Goal: Task Accomplishment & Management: Use online tool/utility

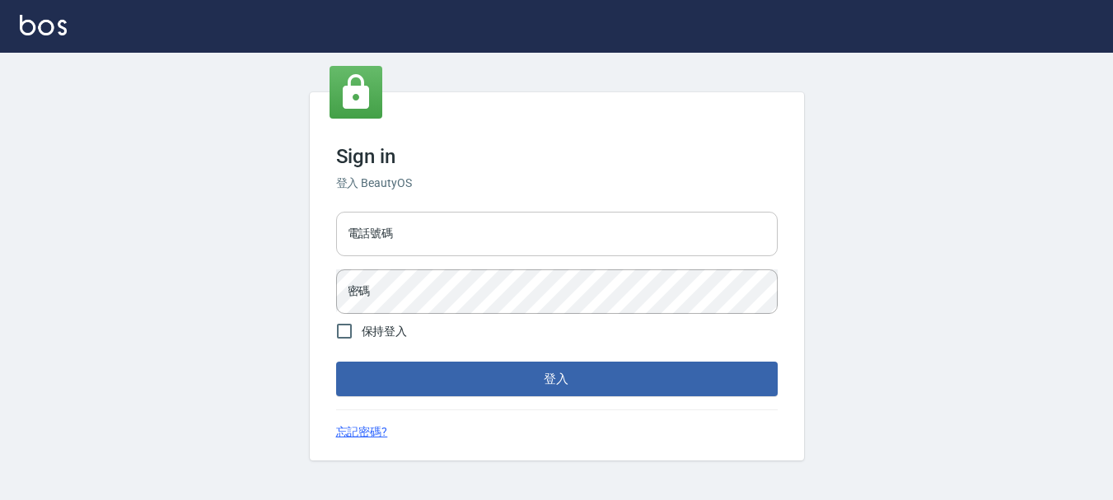
click at [565, 218] on input "電話號碼" at bounding box center [557, 234] width 442 height 44
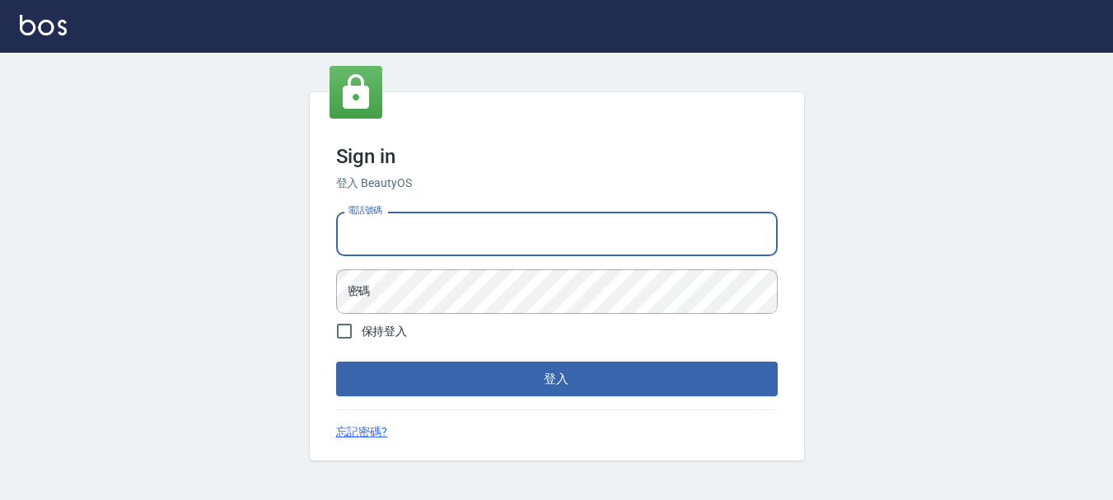
type input "0989239739"
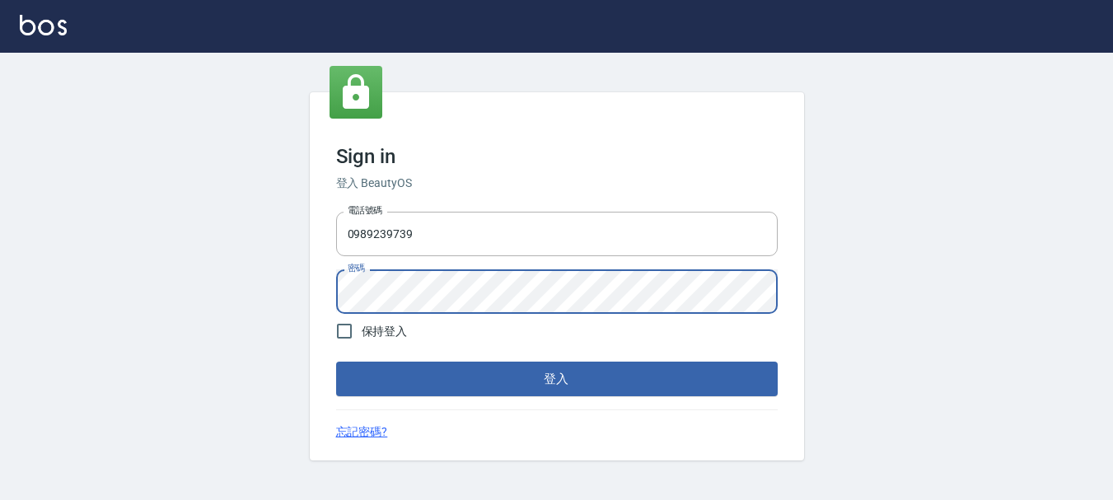
click at [336, 362] on button "登入" at bounding box center [557, 379] width 442 height 35
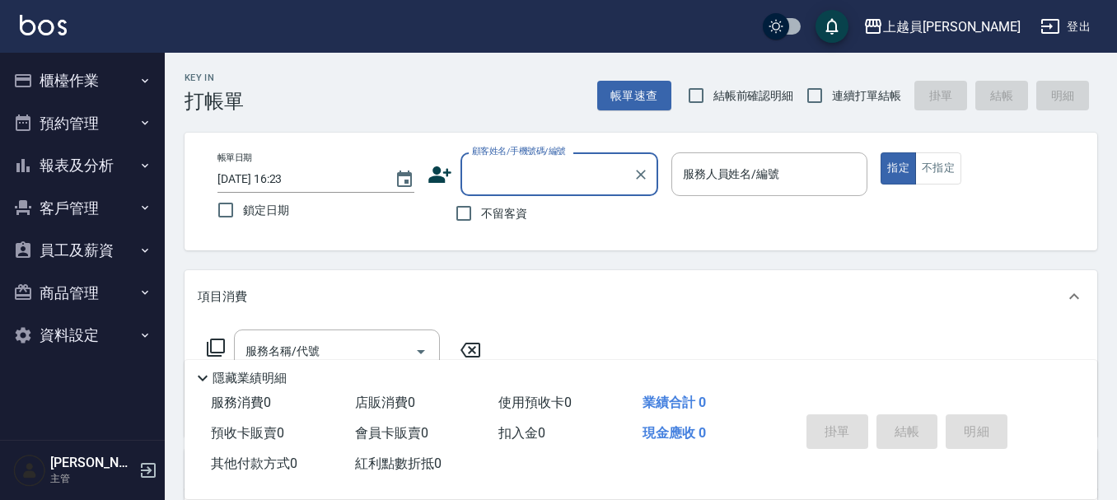
click at [142, 81] on icon "button" at bounding box center [144, 80] width 13 height 13
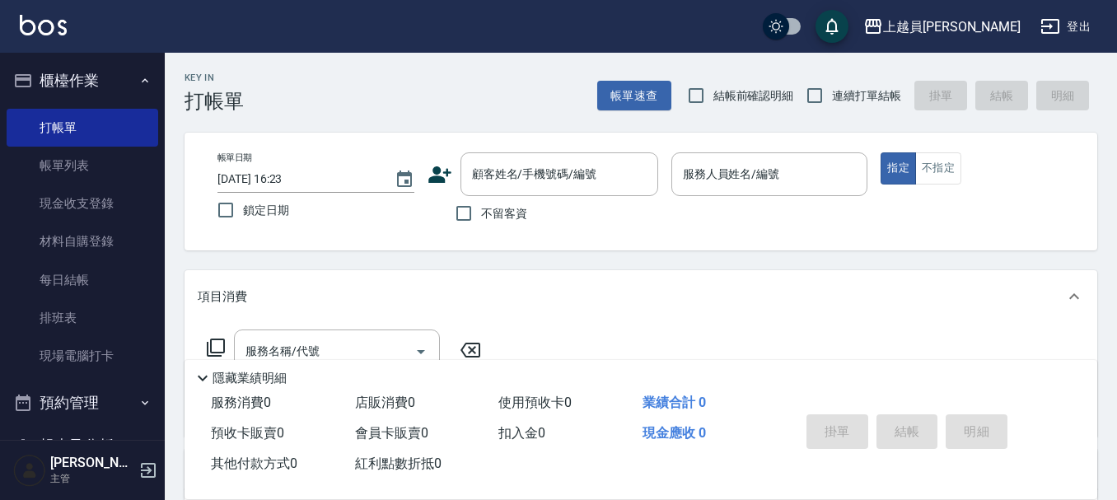
click at [797, 89] on span "結帳前確認明細" at bounding box center [747, 94] width 119 height 16
click at [825, 94] on input "連續打單結帳" at bounding box center [814, 95] width 35 height 35
checkbox input "true"
click at [465, 213] on input "不留客資" at bounding box center [463, 213] width 35 height 35
checkbox input "true"
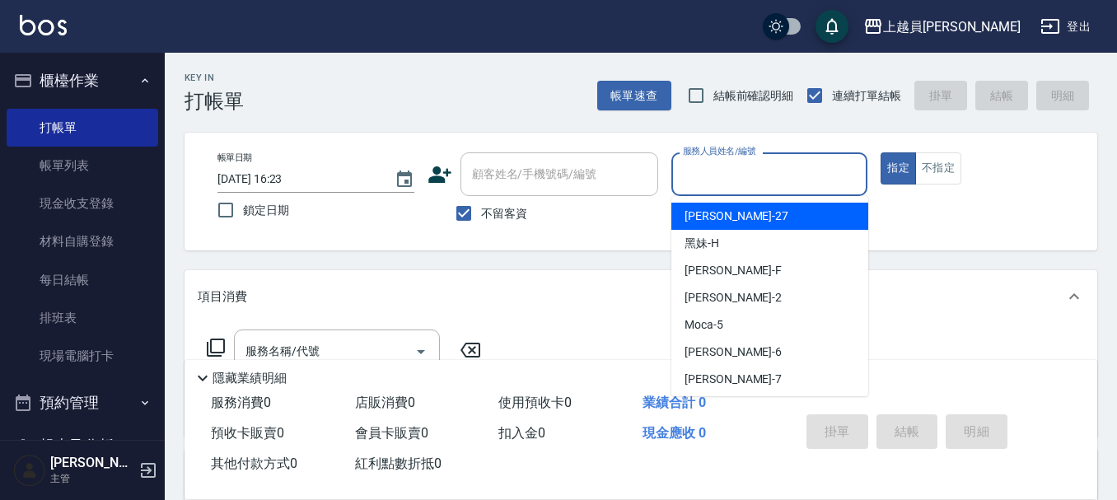
click at [788, 187] on input "服務人員姓名/編號" at bounding box center [770, 174] width 182 height 29
